Goal: Check status: Check status

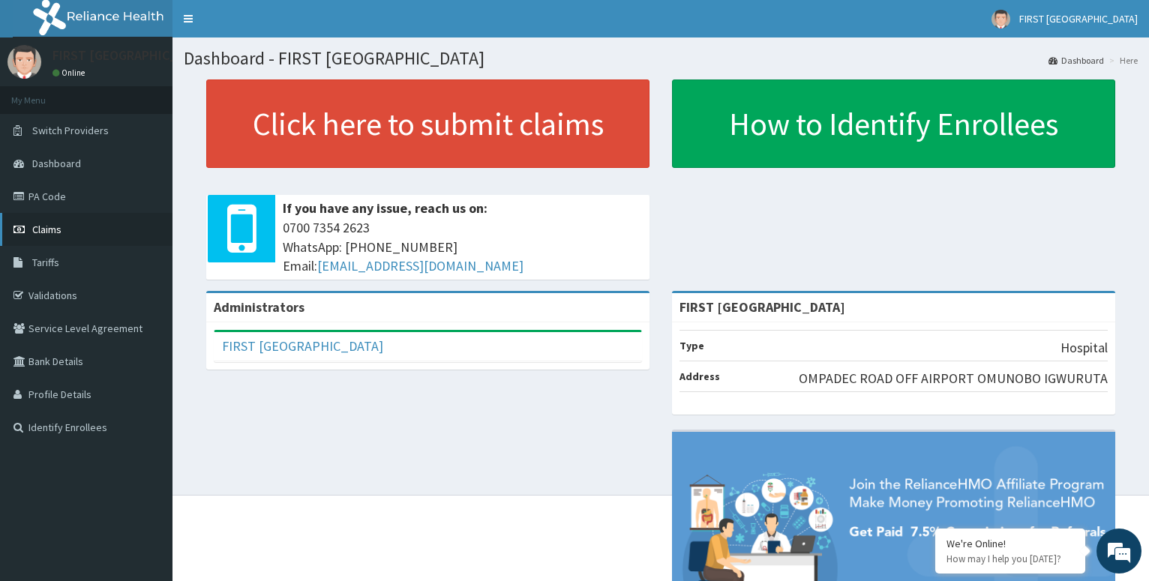
click at [53, 224] on span "Claims" at bounding box center [46, 229] width 29 height 13
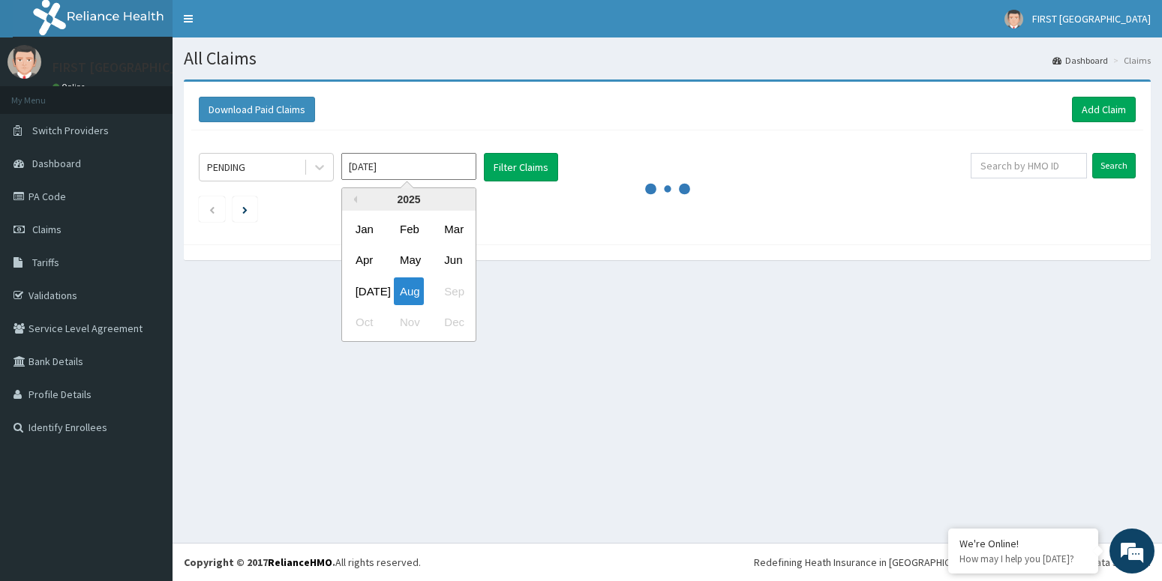
click at [394, 166] on input "[DATE]" at bounding box center [408, 166] width 135 height 27
click at [367, 295] on div "[DATE]" at bounding box center [364, 291] width 30 height 28
type input "[DATE]"
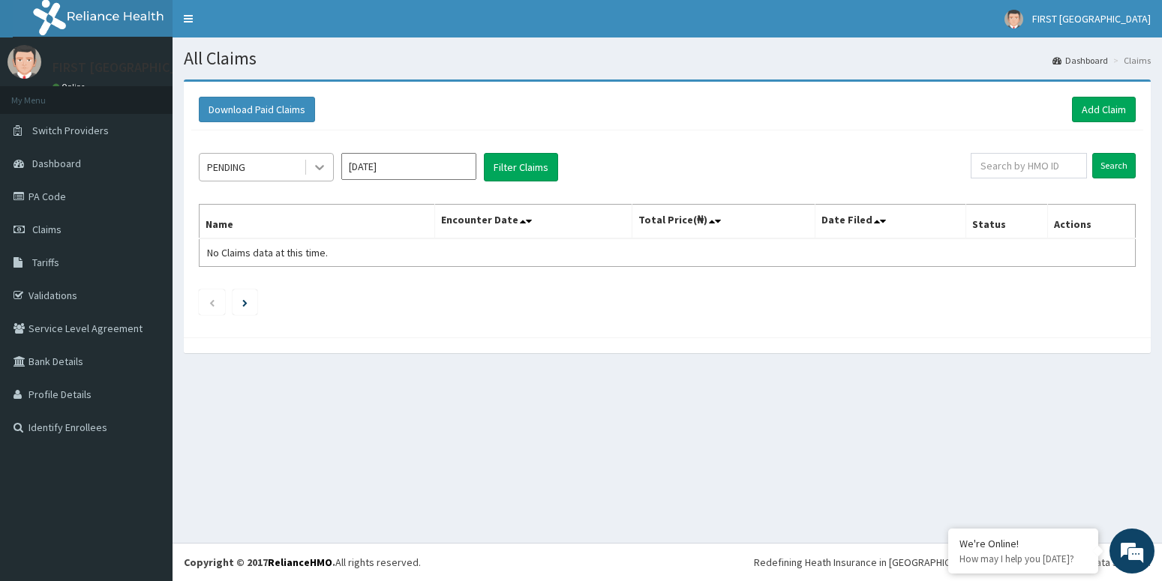
click at [317, 163] on icon at bounding box center [319, 167] width 15 height 15
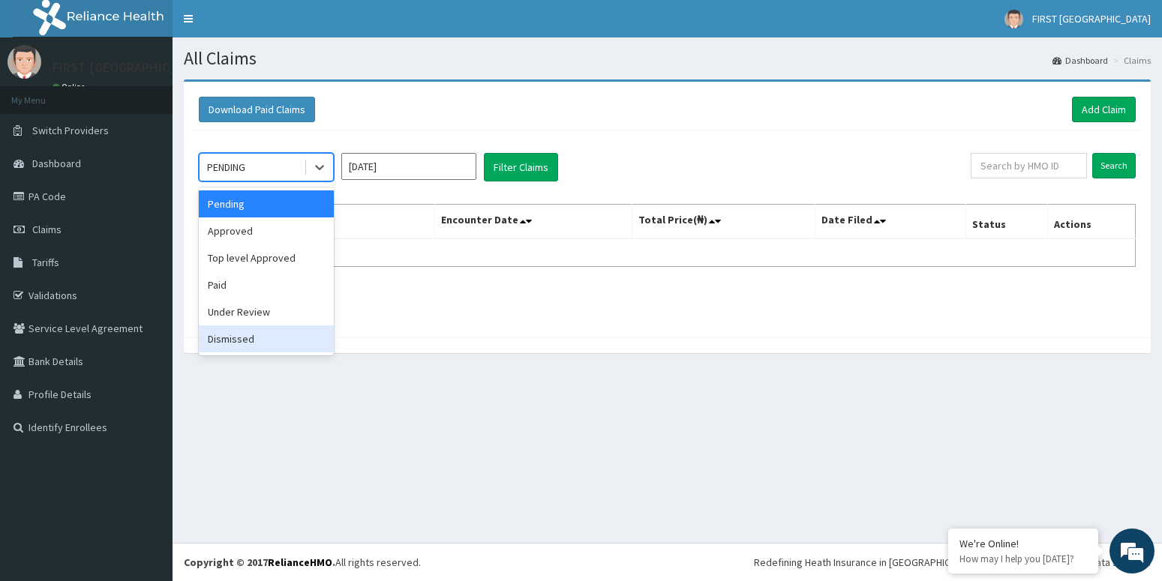
click at [238, 334] on div "Dismissed" at bounding box center [266, 338] width 135 height 27
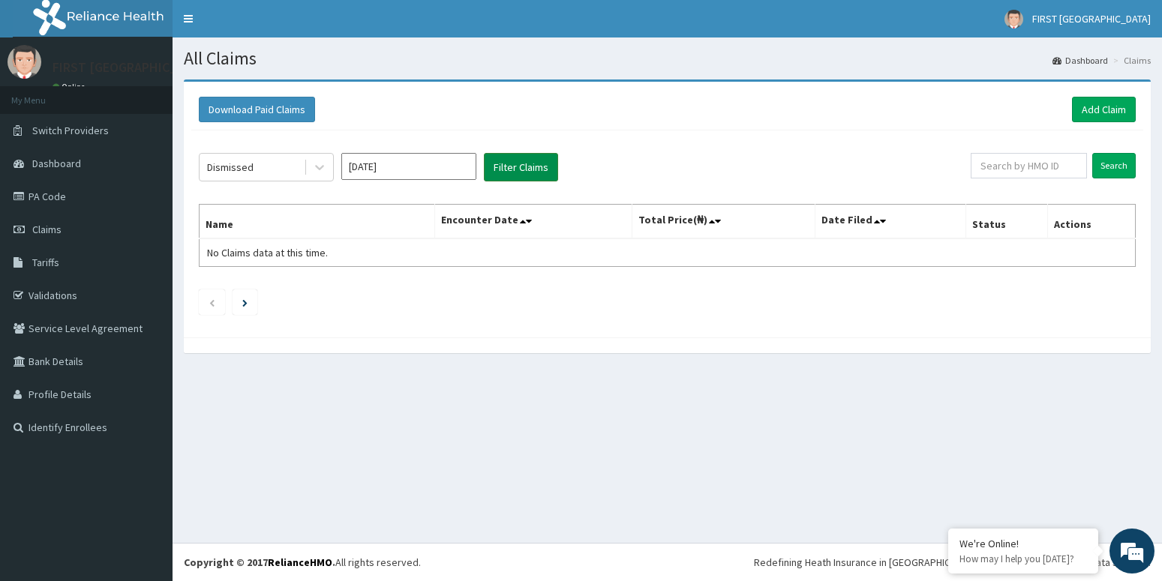
click at [498, 167] on button "Filter Claims" at bounding box center [521, 167] width 74 height 28
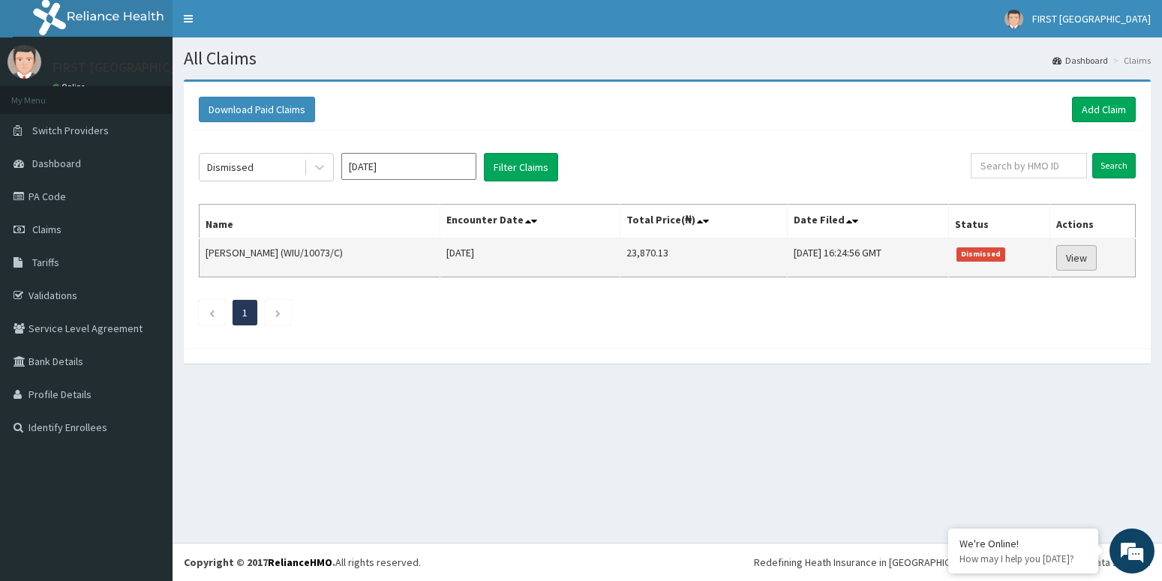
click at [1079, 255] on link "View" at bounding box center [1076, 257] width 40 height 25
